Goal: Find specific page/section

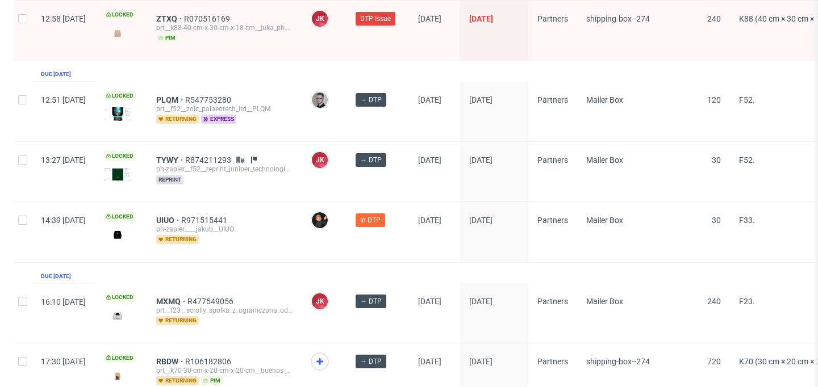
scroll to position [1906, 0]
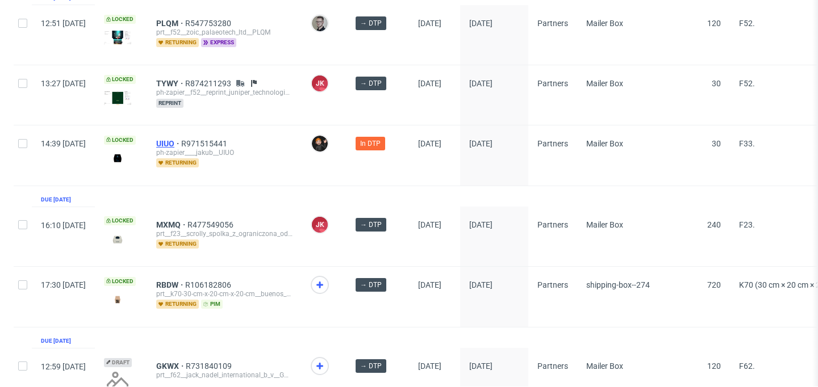
click at [181, 139] on span "UIUO" at bounding box center [168, 143] width 25 height 9
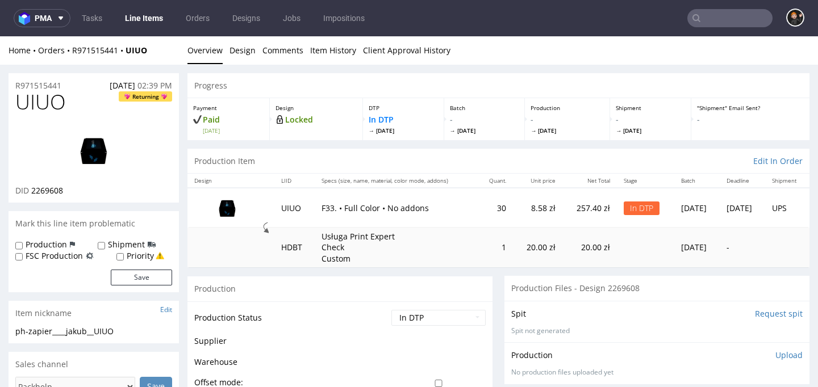
click at [81, 183] on link at bounding box center [93, 150] width 91 height 69
